Goal: Task Accomplishment & Management: Complete application form

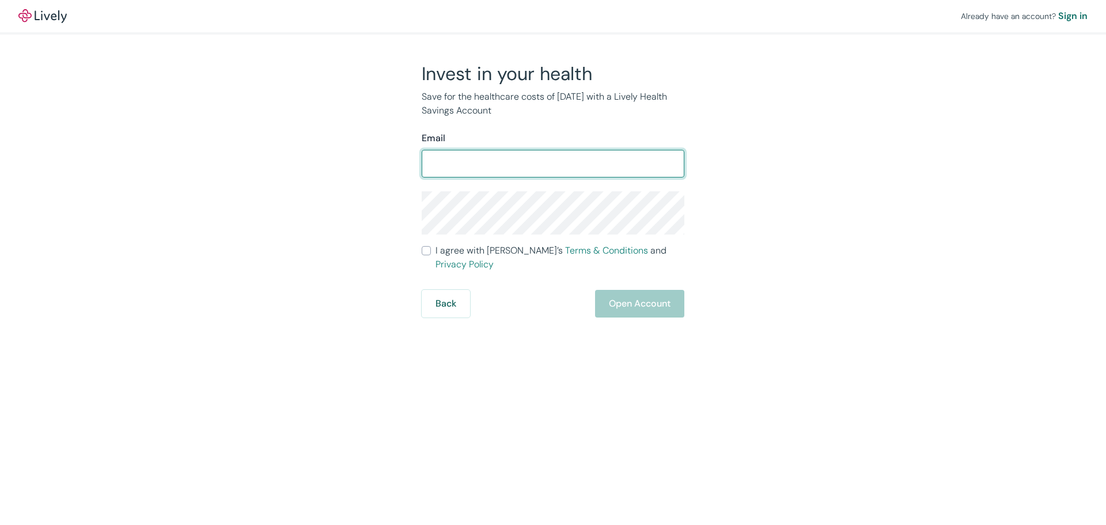
click at [526, 168] on input "Email" at bounding box center [553, 163] width 263 height 23
type input "dickinsondds@gmail.com"
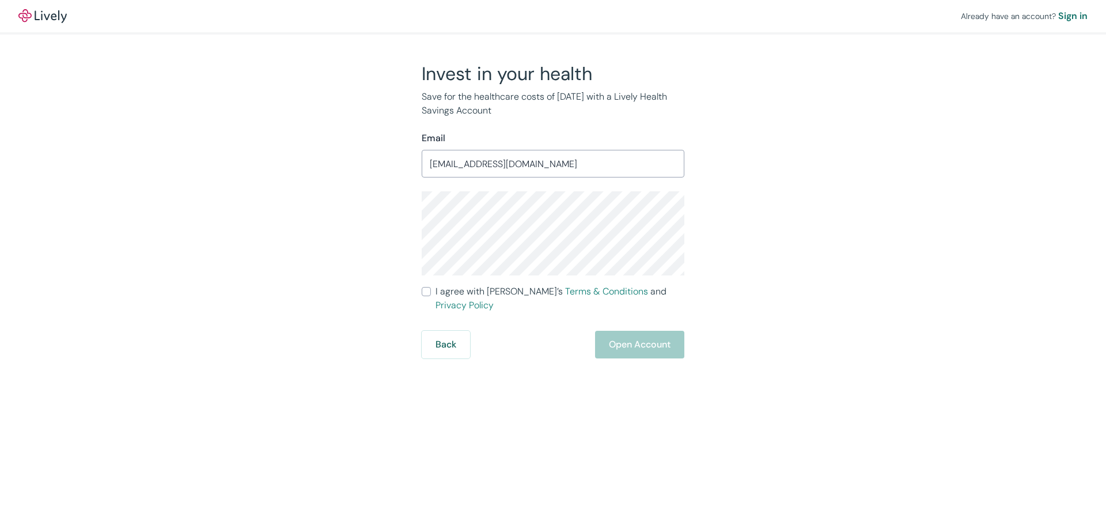
click at [430, 290] on input "I agree with Lively’s Terms & Conditions and Privacy Policy" at bounding box center [426, 291] width 9 height 9
checkbox input "true"
click at [617, 334] on button "Open Account" at bounding box center [639, 345] width 89 height 28
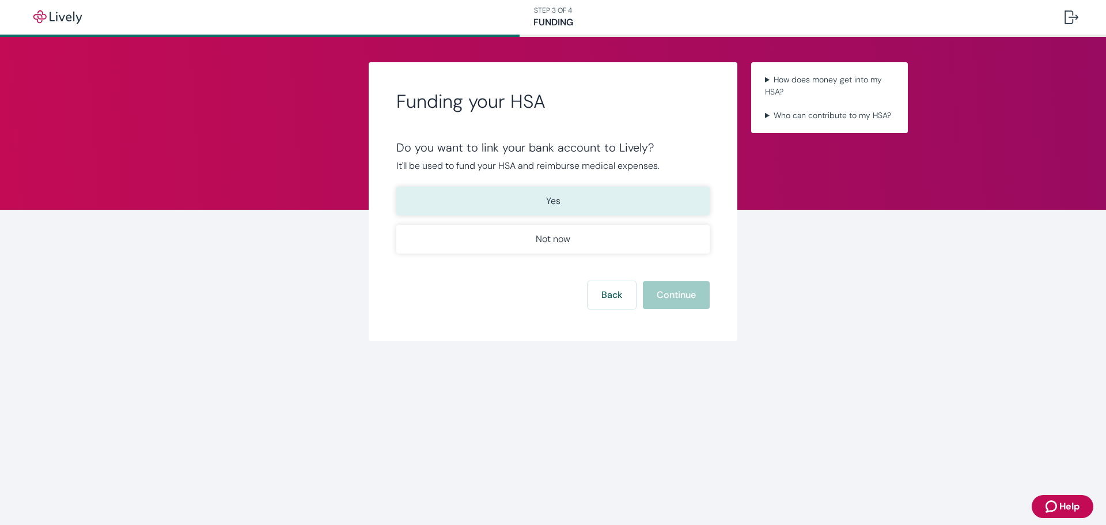
click at [555, 200] on p "Yes" at bounding box center [553, 201] width 14 height 14
click at [672, 298] on button "Continue" at bounding box center [676, 295] width 67 height 28
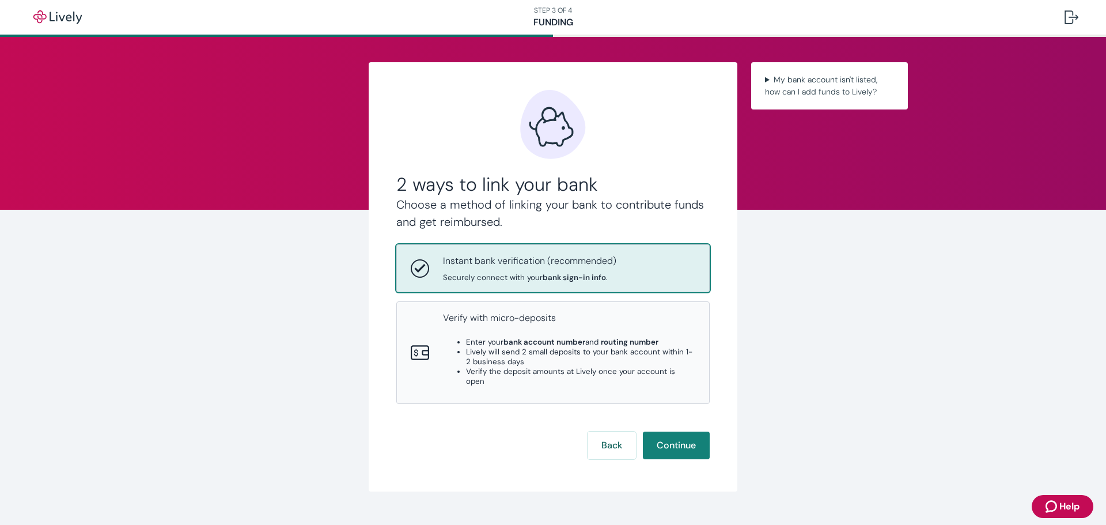
click at [544, 273] on strong "bank sign-in info" at bounding box center [574, 277] width 63 height 10
click at [673, 434] on button "Continue" at bounding box center [676, 445] width 67 height 28
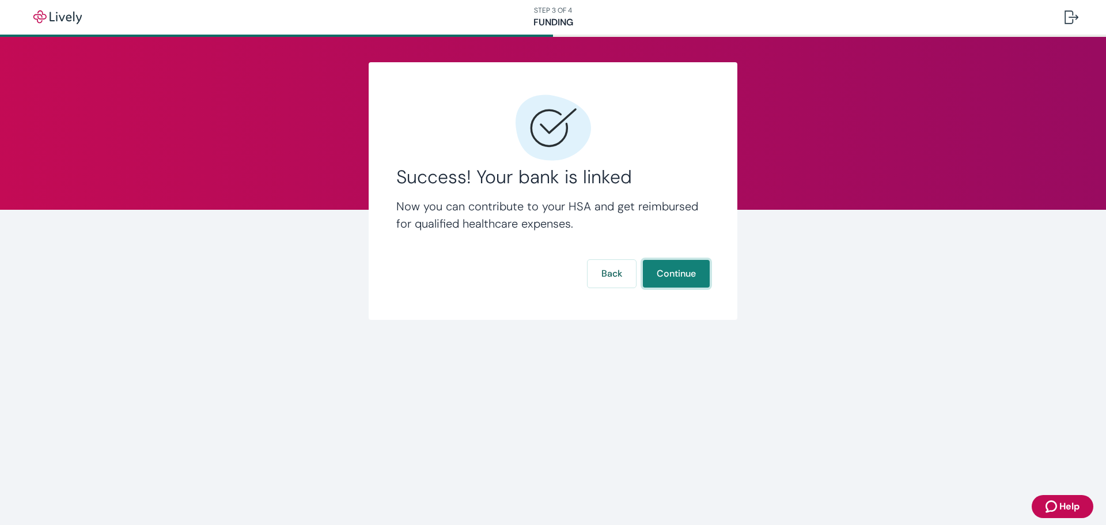
click at [687, 274] on button "Continue" at bounding box center [676, 274] width 67 height 28
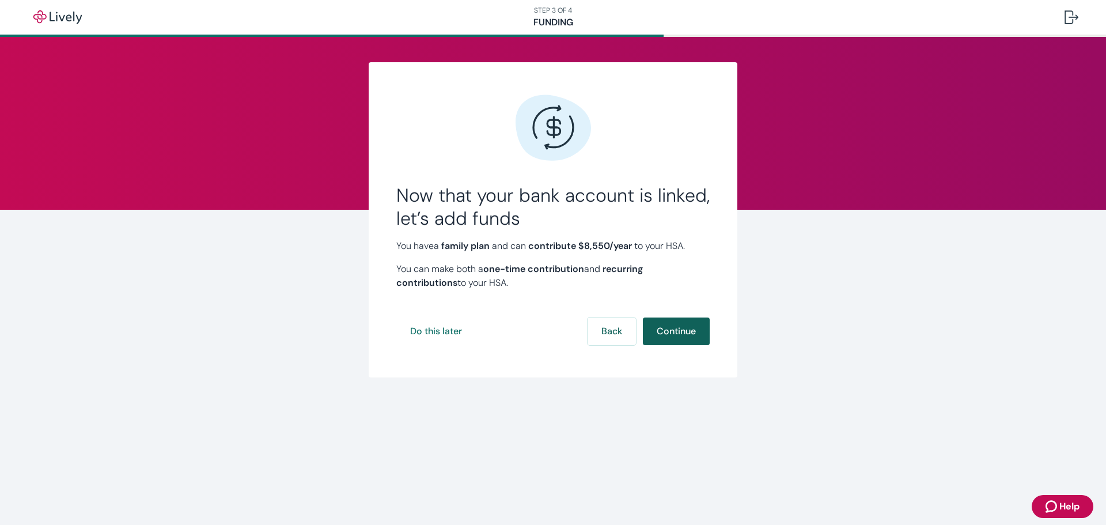
click at [669, 332] on button "Continue" at bounding box center [676, 331] width 67 height 28
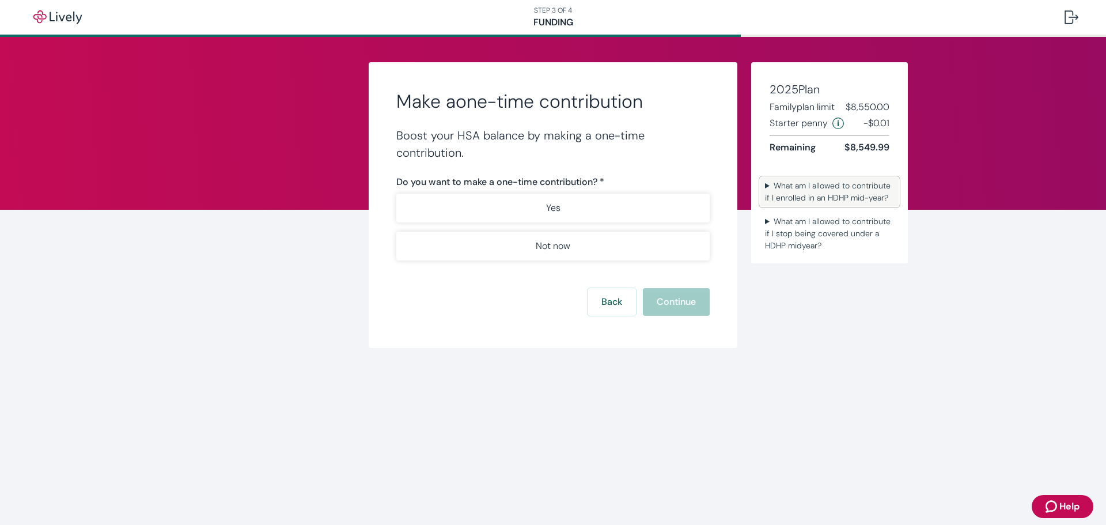
click at [824, 187] on summary "What am I allowed to contribute if I enrolled in an HDHP mid-year?" at bounding box center [829, 191] width 138 height 29
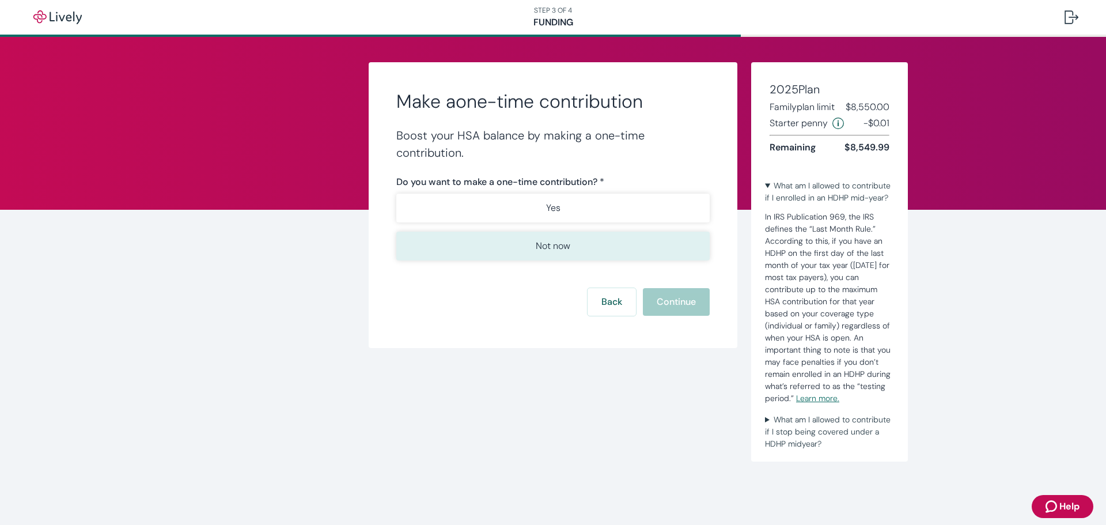
click at [555, 252] on p "Not now" at bounding box center [553, 246] width 35 height 14
click at [672, 305] on button "Continue" at bounding box center [676, 302] width 67 height 28
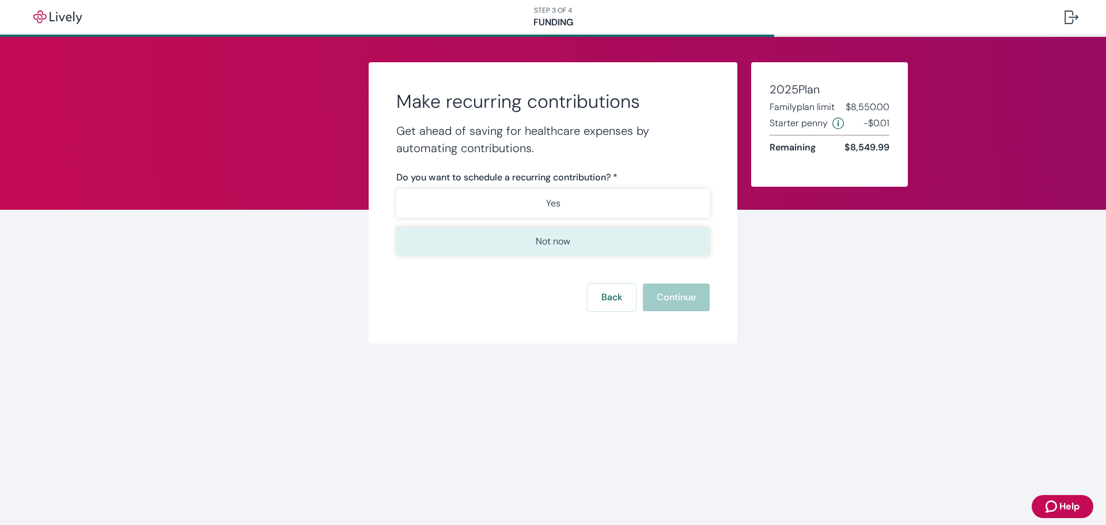
click at [562, 243] on p "Not now" at bounding box center [553, 241] width 35 height 14
click at [664, 299] on button "Continue" at bounding box center [676, 297] width 67 height 28
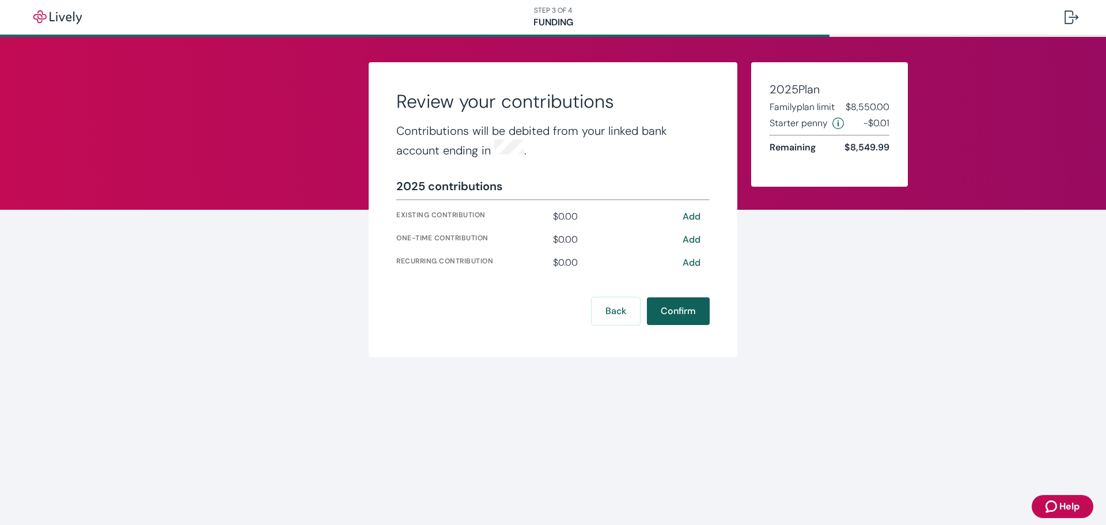
click at [683, 309] on button "Confirm" at bounding box center [678, 311] width 63 height 28
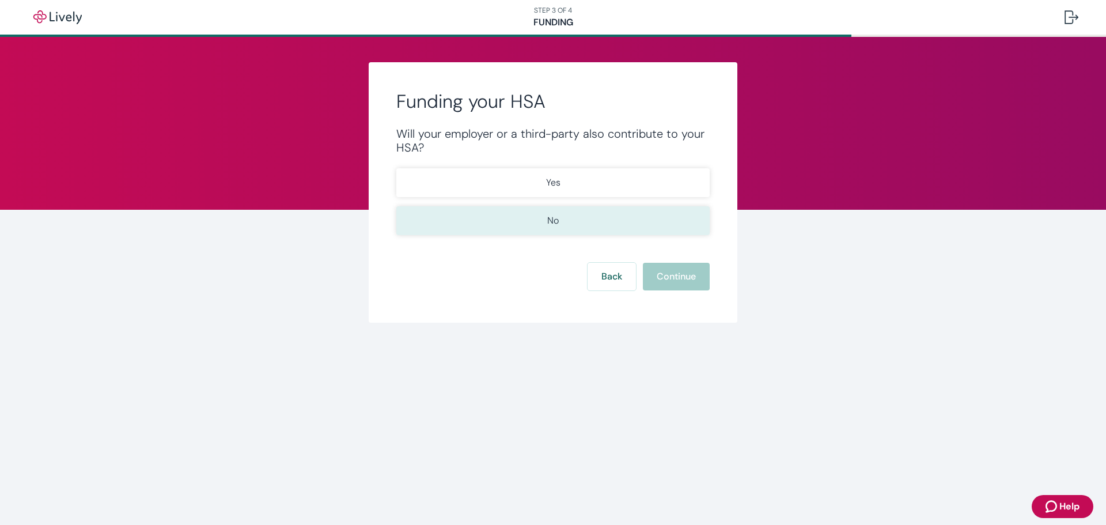
click at [560, 225] on button "No" at bounding box center [552, 220] width 313 height 29
click at [665, 281] on button "Continue" at bounding box center [676, 277] width 67 height 28
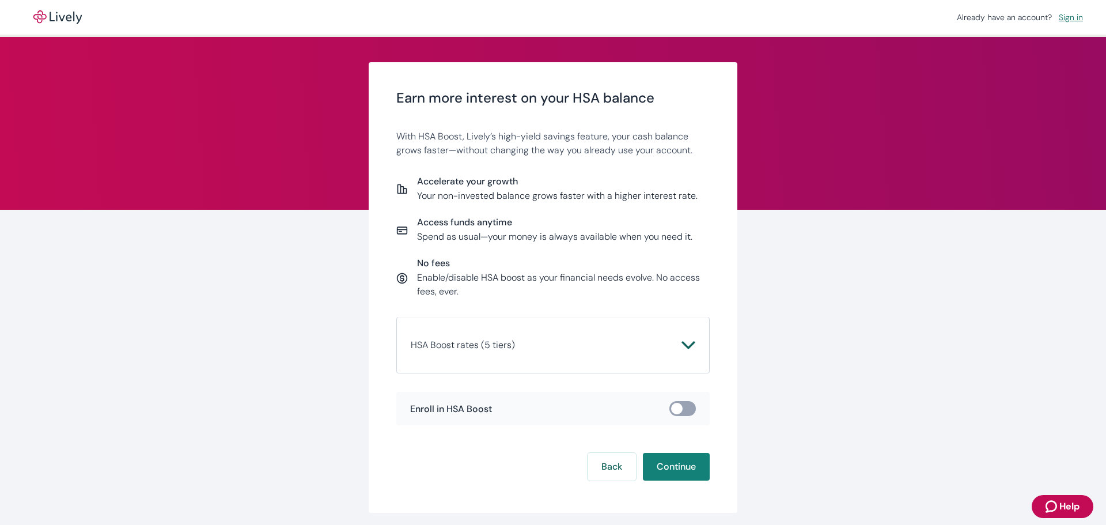
click at [682, 343] on icon "Chevron icon" at bounding box center [688, 345] width 14 height 14
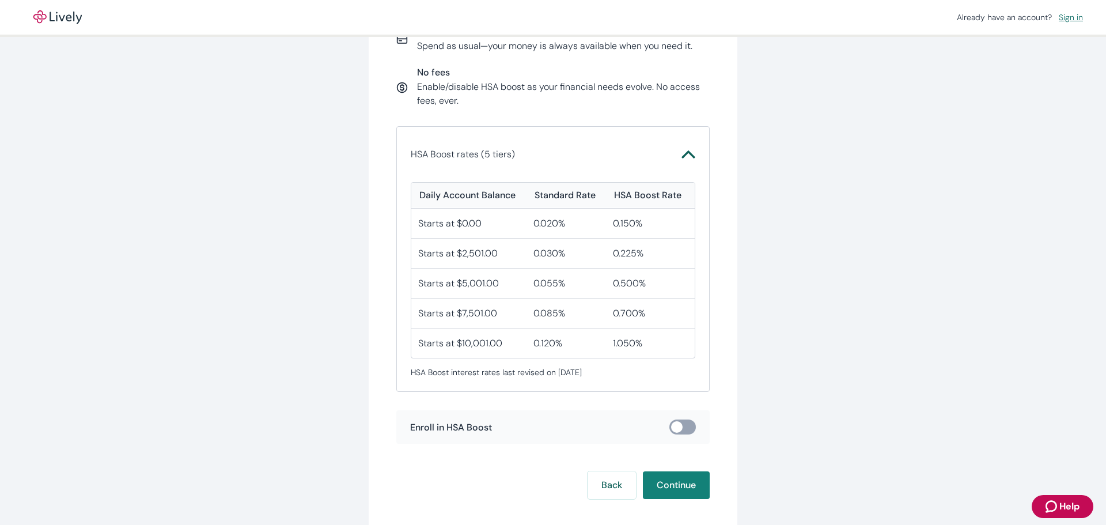
scroll to position [252, 0]
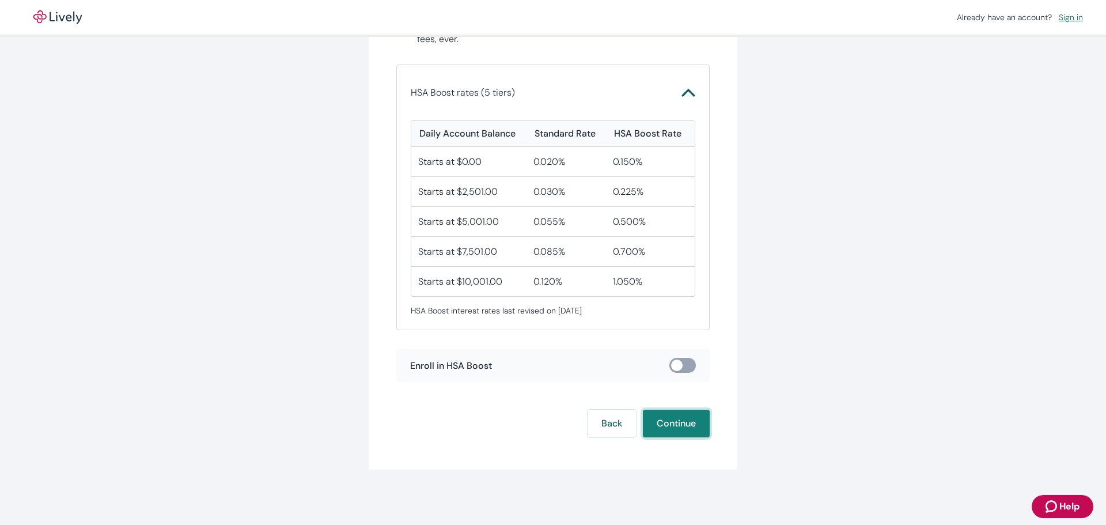
click at [675, 426] on button "Continue" at bounding box center [676, 424] width 67 height 28
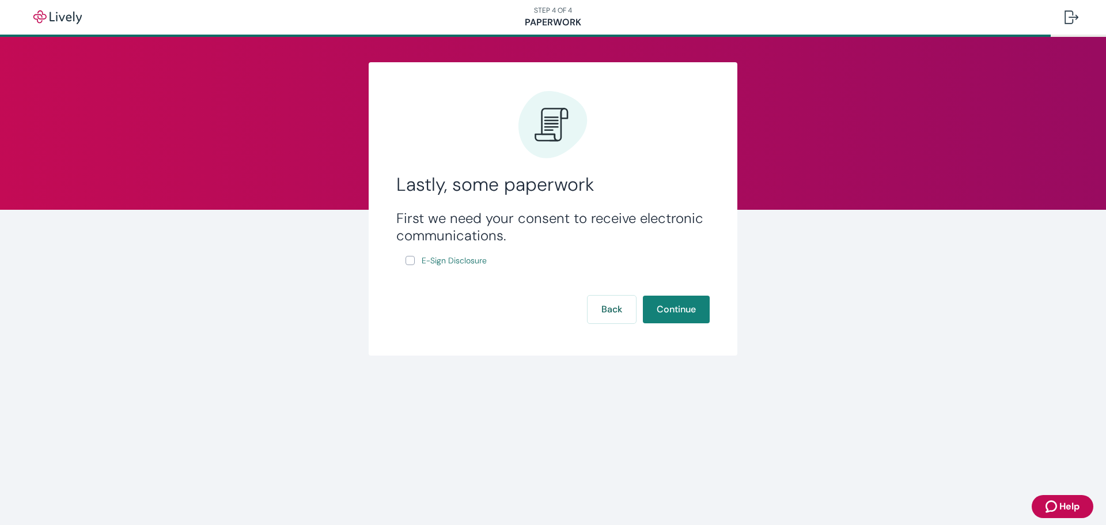
click at [407, 259] on input "E-Sign Disclosure" at bounding box center [410, 260] width 9 height 9
checkbox input "true"
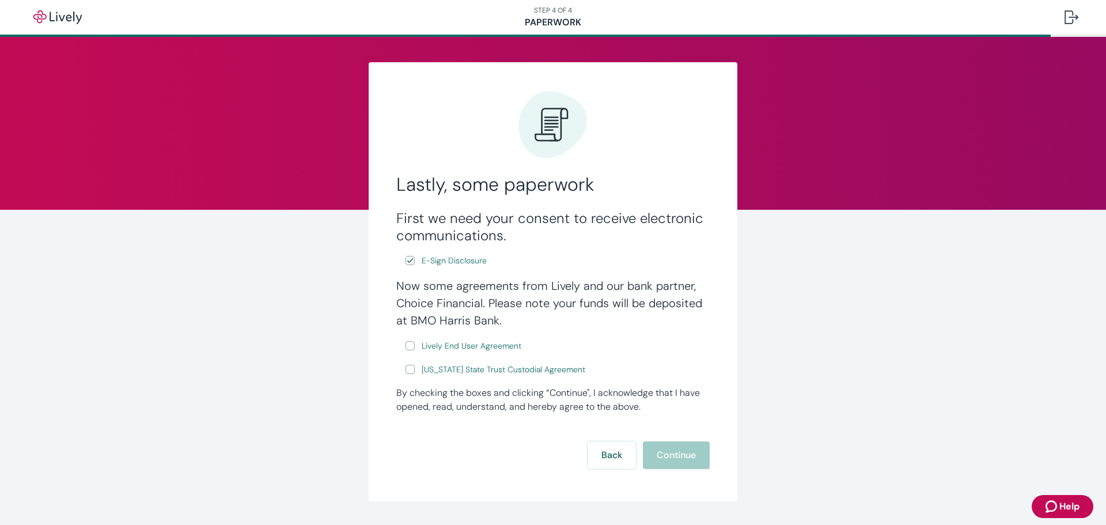
click at [406, 343] on input "Lively End User Agreement" at bounding box center [410, 345] width 9 height 9
checkbox input "true"
click at [408, 368] on input "[US_STATE] State Trust Custodial Agreement" at bounding box center [410, 369] width 9 height 9
checkbox input "true"
click at [680, 461] on button "Continue" at bounding box center [676, 455] width 67 height 28
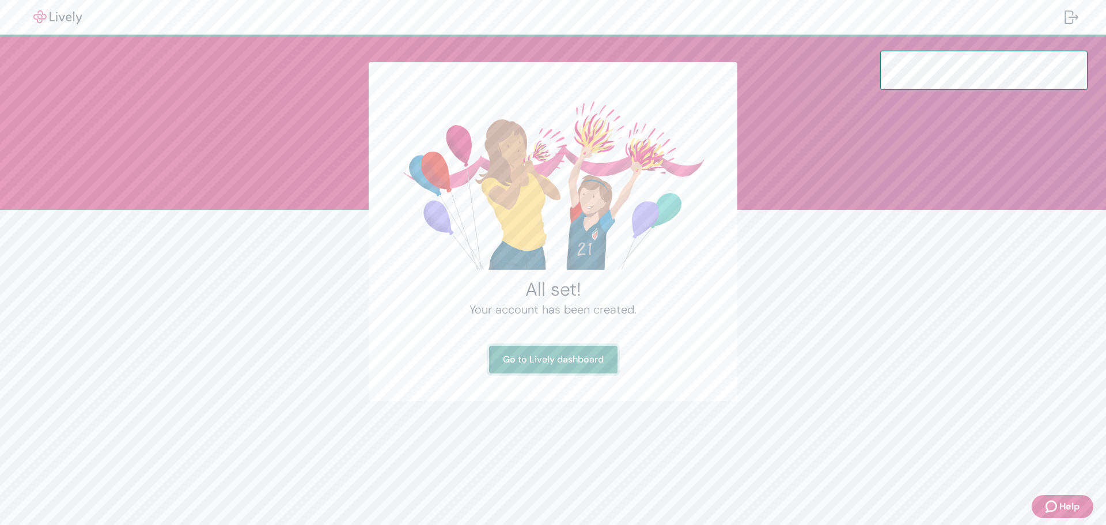
click at [567, 356] on link "Go to Lively dashboard" at bounding box center [553, 360] width 128 height 28
